Goal: Transaction & Acquisition: Purchase product/service

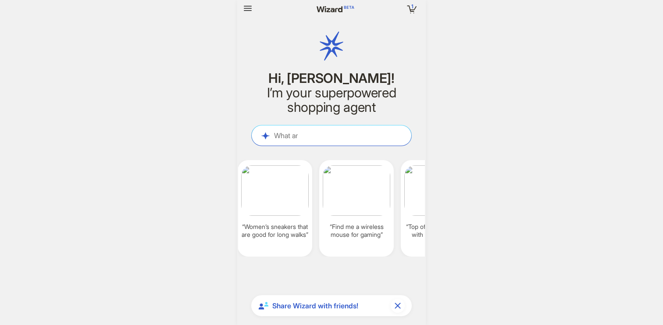
scroll to position [2758, 0]
click at [249, 5] on icon "button" at bounding box center [247, 8] width 11 height 11
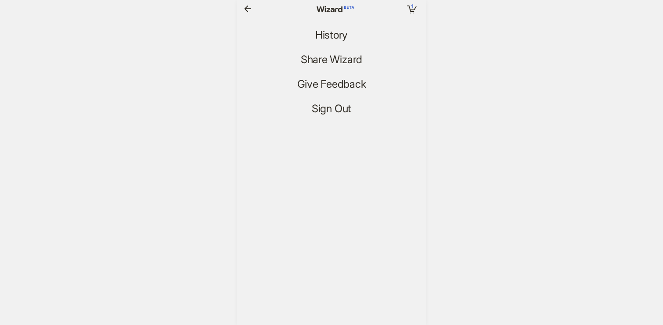
click at [344, 43] on ul "History Share Wizard Give Feedback Sign Out" at bounding box center [331, 72] width 189 height 88
click at [337, 34] on span "History" at bounding box center [331, 35] width 32 height 13
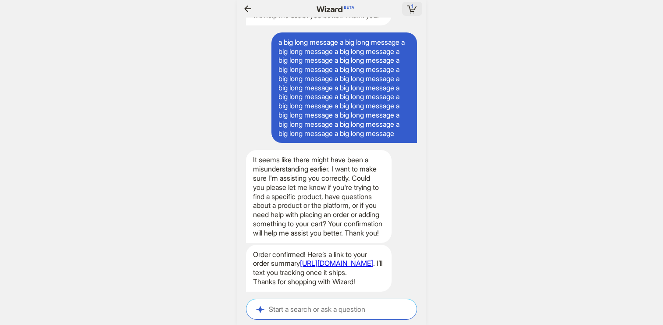
click at [409, 9] on icon "button" at bounding box center [412, 9] width 16 height 16
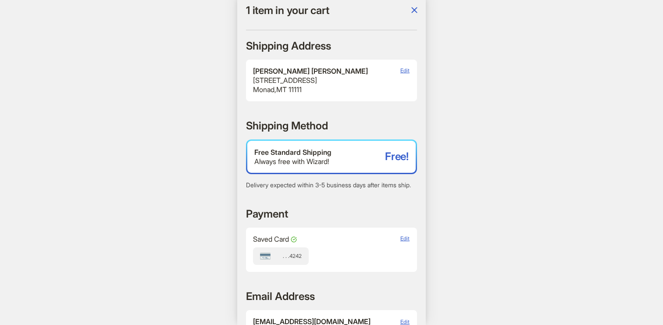
scroll to position [284, 0]
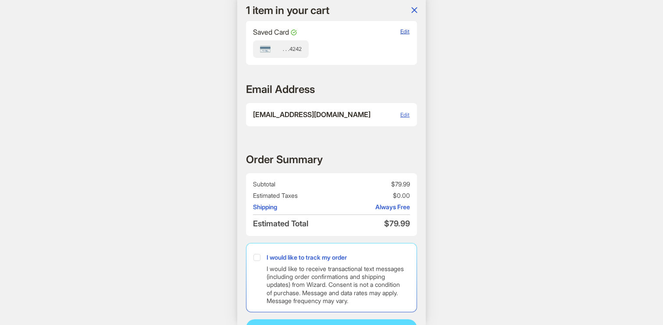
click at [406, 35] on span "Edit" at bounding box center [404, 31] width 9 height 7
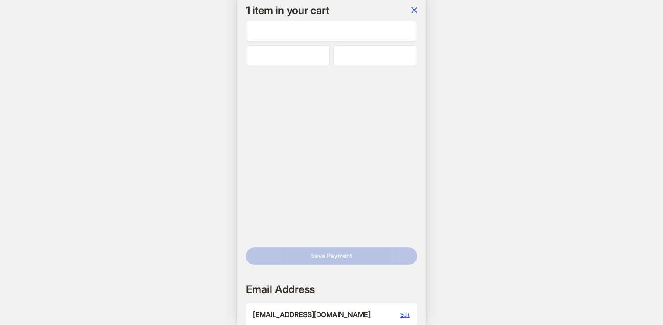
scroll to position [0, 1025]
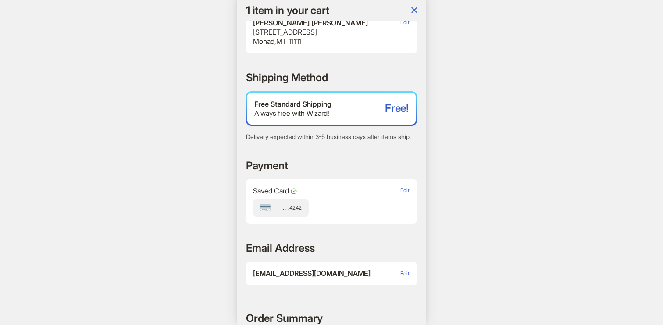
scroll to position [203, 0]
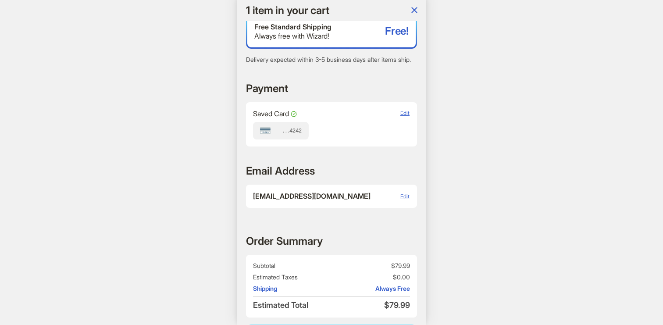
click at [407, 114] on div "Saved Card Card ending in 4242 . . . 4242 Edit" at bounding box center [331, 124] width 171 height 44
click at [407, 116] on span "Edit" at bounding box center [404, 113] width 9 height 7
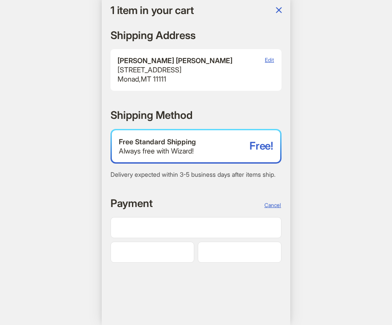
scroll to position [0, 817]
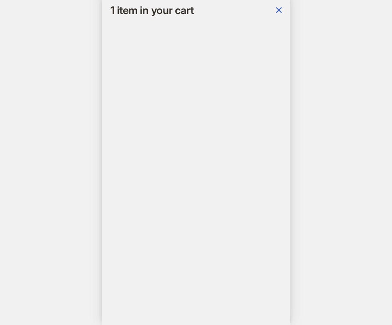
scroll to position [0, 649]
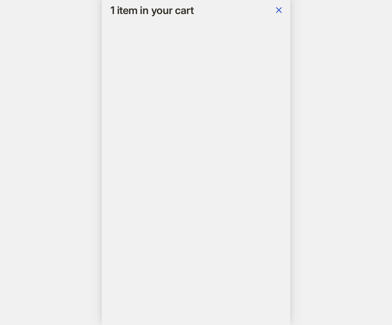
scroll to position [0, 771]
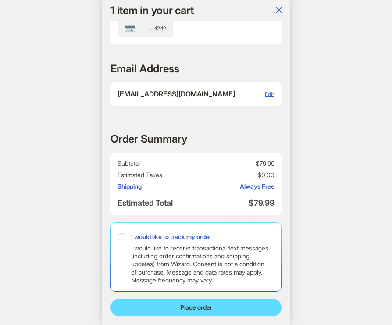
scroll to position [180, 0]
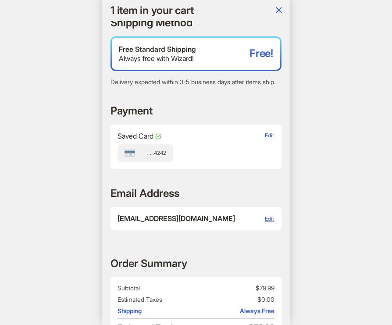
click at [271, 139] on span "Edit" at bounding box center [269, 135] width 9 height 7
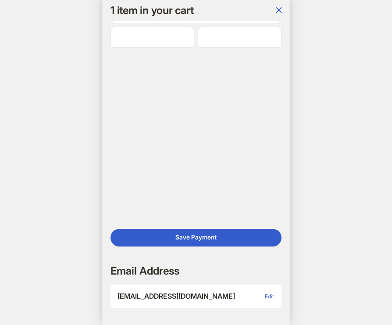
scroll to position [298, 0]
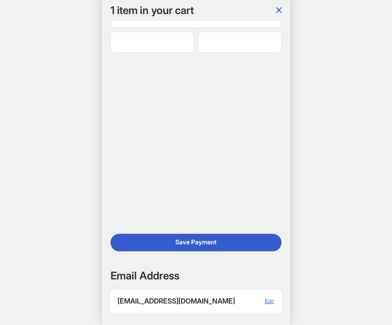
click at [169, 53] on div at bounding box center [152, 42] width 84 height 21
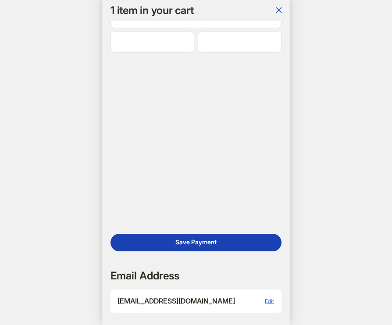
click at [206, 246] on span "Save Payment" at bounding box center [195, 242] width 41 height 8
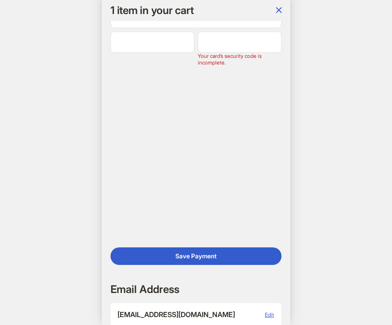
click at [206, 53] on div at bounding box center [240, 42] width 84 height 21
click at [209, 53] on div at bounding box center [240, 42] width 84 height 21
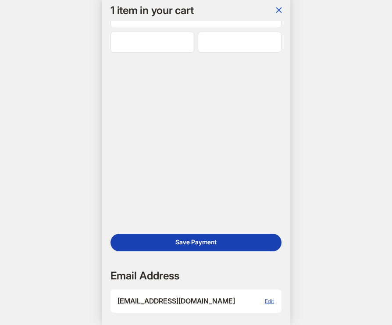
click at [194, 246] on span "Save Payment" at bounding box center [195, 242] width 41 height 8
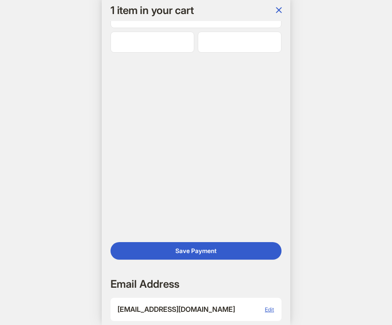
click at [167, 45] on iframe at bounding box center [152, 42] width 76 height 8
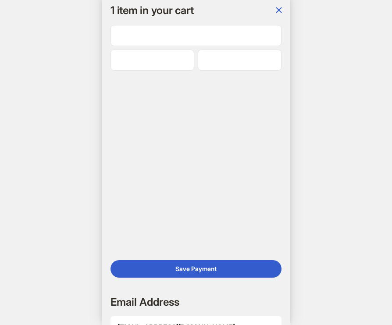
scroll to position [0, 817]
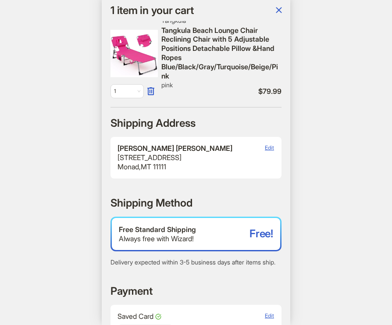
scroll to position [0, 816]
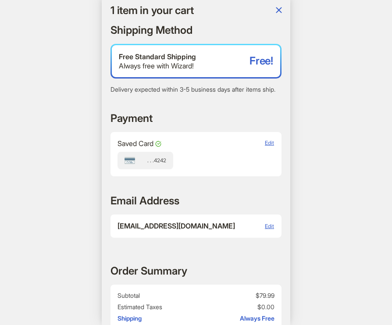
scroll to position [0, 921]
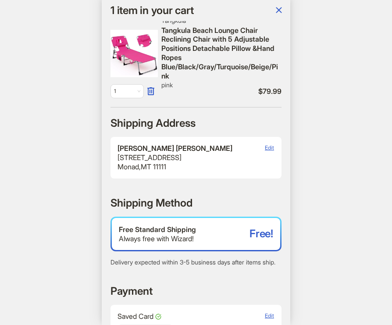
scroll to position [0, 876]
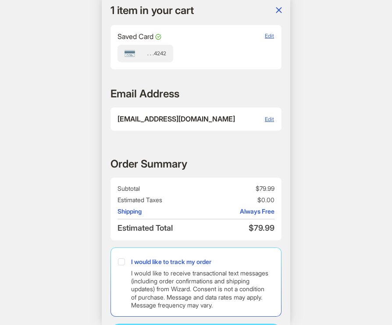
scroll to position [0, 830]
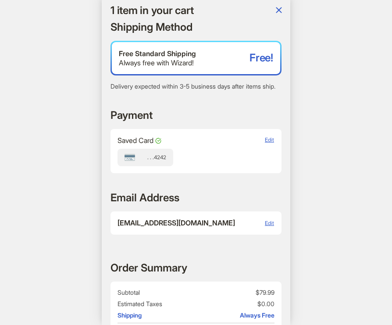
scroll to position [0, 737]
click at [270, 143] on span "Edit" at bounding box center [269, 139] width 9 height 7
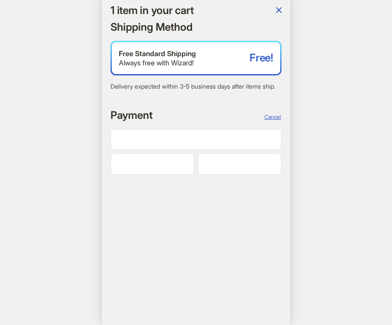
scroll to position [0, 848]
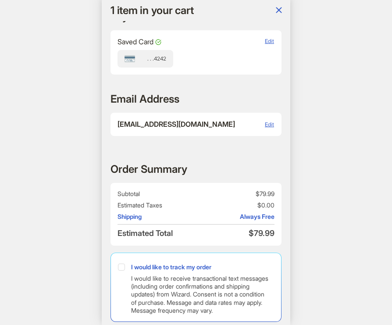
scroll to position [274, 0]
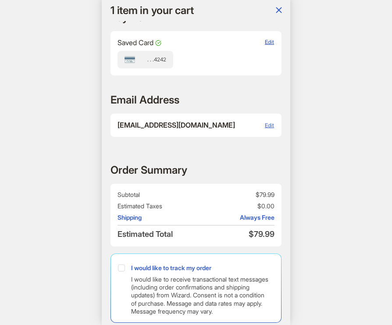
click at [271, 45] on span "Edit" at bounding box center [269, 42] width 9 height 7
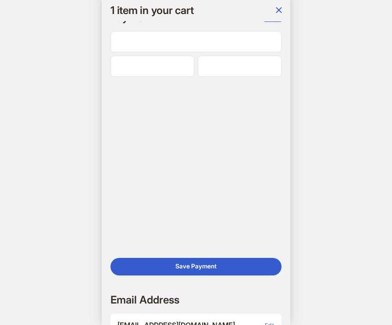
scroll to position [0, 761]
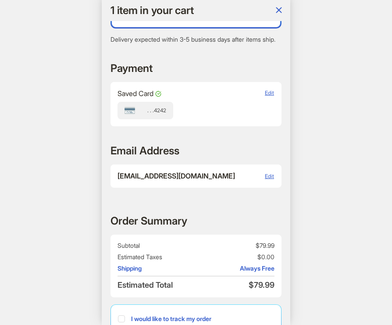
scroll to position [233, 0]
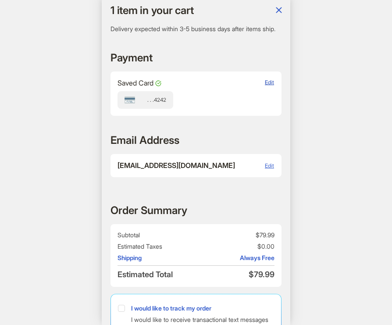
click at [270, 85] on span "Edit" at bounding box center [269, 82] width 9 height 7
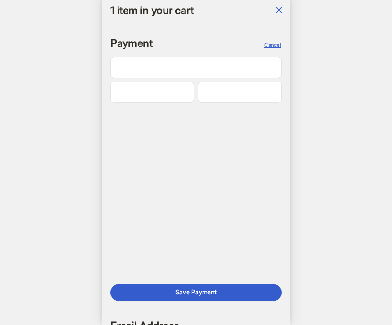
scroll to position [0, 0]
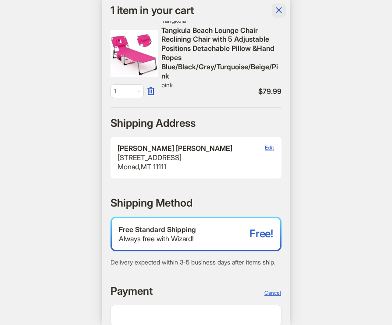
click at [278, 9] on icon "button" at bounding box center [279, 10] width 11 height 11
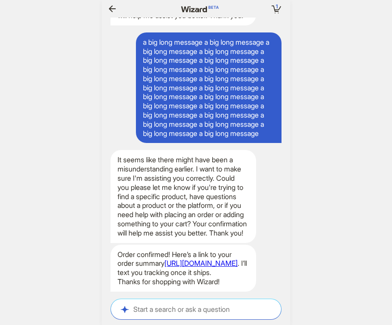
scroll to position [0, 890]
